Goal: Information Seeking & Learning: Learn about a topic

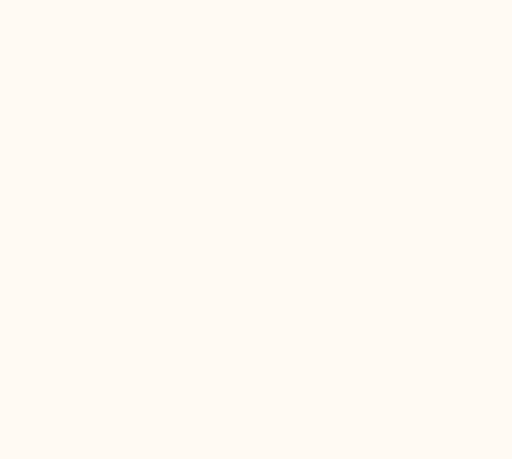
click at [377, 0] on html at bounding box center [256, 0] width 512 height 0
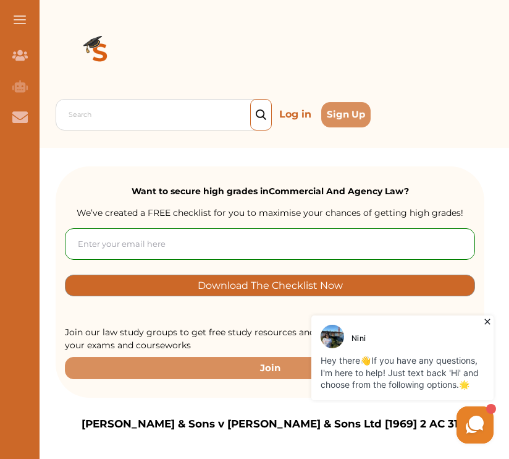
click at [484, 324] on icon at bounding box center [487, 321] width 12 height 12
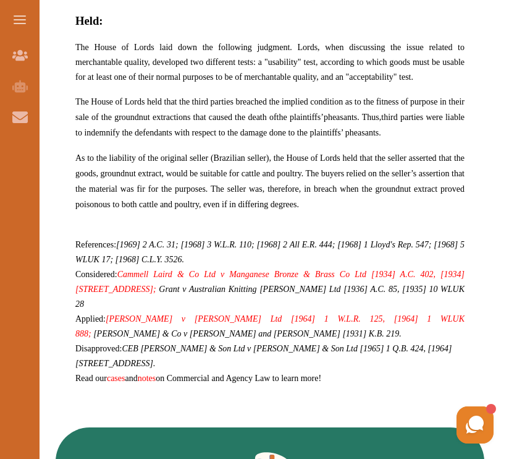
scroll to position [1169, 0]
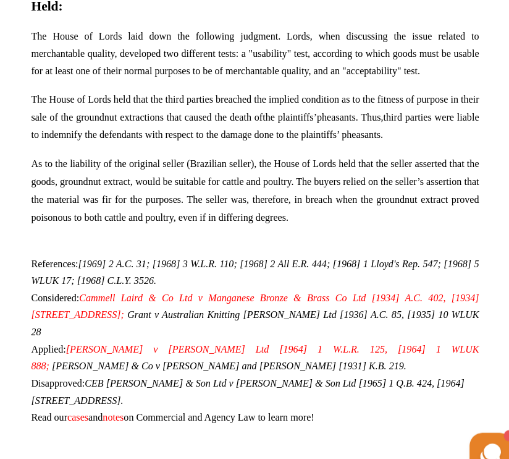
click at [175, 79] on span "The House of Lords laid down the following judgment. Lords, when discussing the…" at bounding box center [269, 76] width 389 height 39
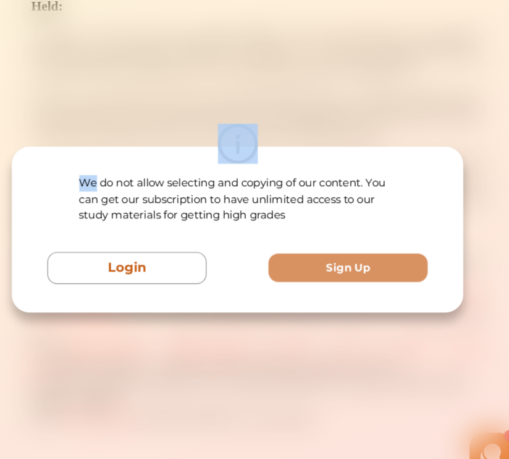
click at [175, 79] on div "We do not allow selecting and copying of our content. You can get our subscript…" at bounding box center [254, 229] width 509 height 459
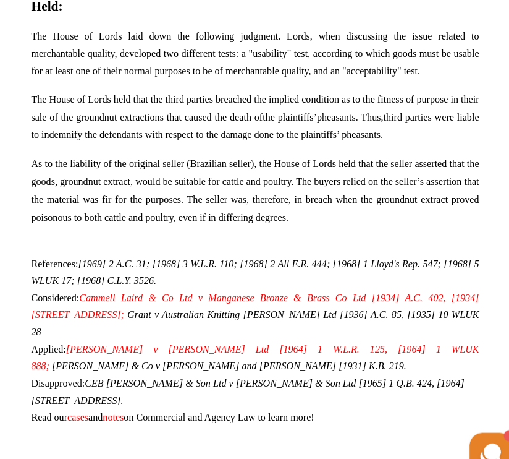
click at [175, 79] on div "We do not allow selecting and copying of our content. You can get our subscript…" at bounding box center [254, 229] width 509 height 459
click at [182, 66] on span "The House of Lords laid down the following judgment. Lords, when discussing the…" at bounding box center [269, 76] width 389 height 39
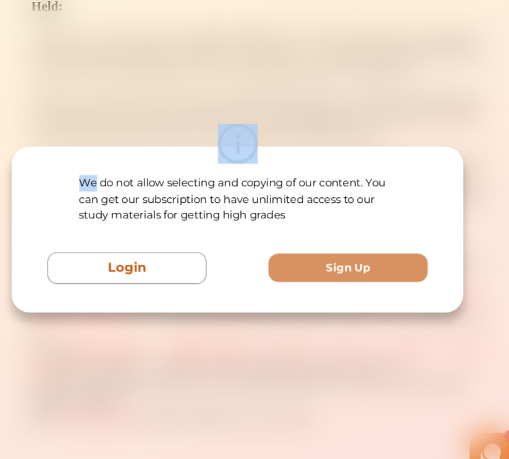
click at [182, 66] on div "We do not allow selecting and copying of our content. You can get our subscript…" at bounding box center [254, 229] width 509 height 459
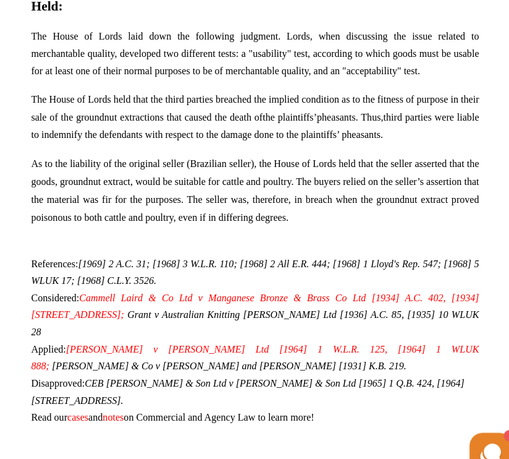
click at [182, 66] on span "The House of Lords laid down the following judgment. Lords, when discussing the…" at bounding box center [269, 76] width 389 height 39
click at [177, 84] on div "We do not allow selecting and copying of our content. You can get our subscript…" at bounding box center [254, 229] width 509 height 459
